Goal: Task Accomplishment & Management: Use online tool/utility

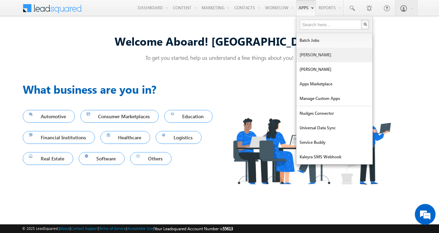
click at [310, 61] on link "[PERSON_NAME]" at bounding box center [334, 55] width 76 height 14
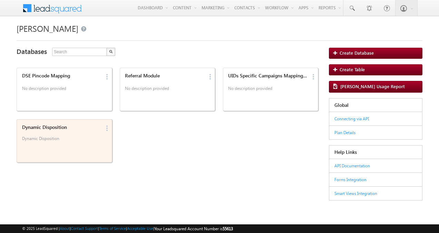
click at [70, 136] on p "Dynamic Disposition" at bounding box center [61, 141] width 79 height 10
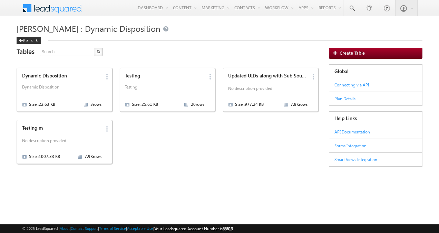
click at [70, 136] on p "No description provided" at bounding box center [61, 141] width 79 height 10
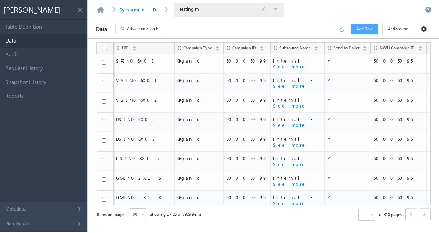
click at [155, 28] on span "Advanced Search" at bounding box center [142, 29] width 31 height 6
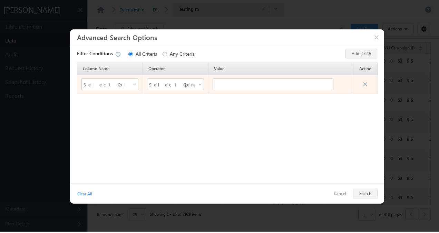
click at [130, 86] on div "Select Column Name" at bounding box center [109, 84] width 57 height 12
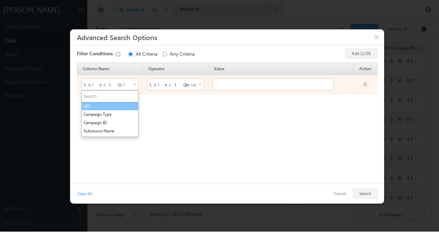
click at [112, 106] on li "UID" at bounding box center [110, 106] width 56 height 8
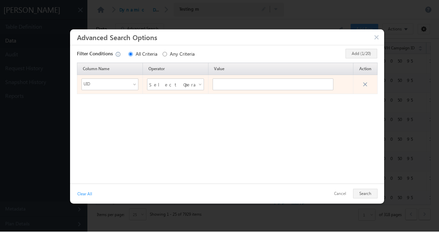
click at [158, 83] on span "Select Operator" at bounding box center [171, 84] width 44 height 10
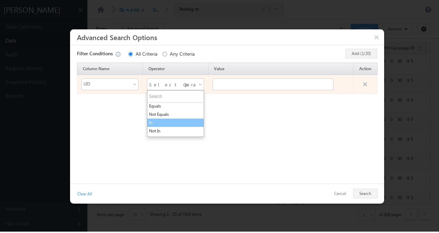
click at [156, 121] on li "In" at bounding box center [175, 122] width 56 height 8
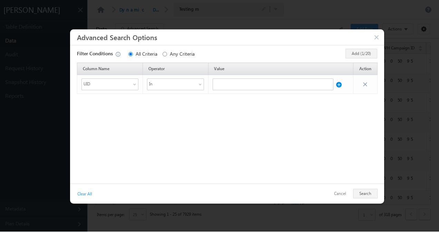
click at [365, 191] on div "Cancel Search" at bounding box center [353, 193] width 49 height 10
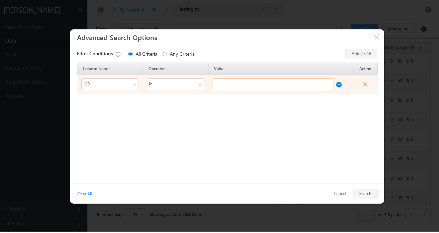
click at [253, 86] on input "text" at bounding box center [273, 84] width 121 height 12
type input "5001000"
click at [364, 82] on span at bounding box center [366, 82] width 9 height 8
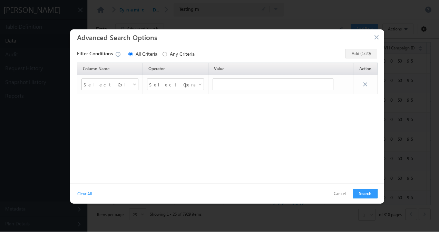
click at [378, 35] on button "button" at bounding box center [377, 38] width 7 height 7
